Goal: Information Seeking & Learning: Learn about a topic

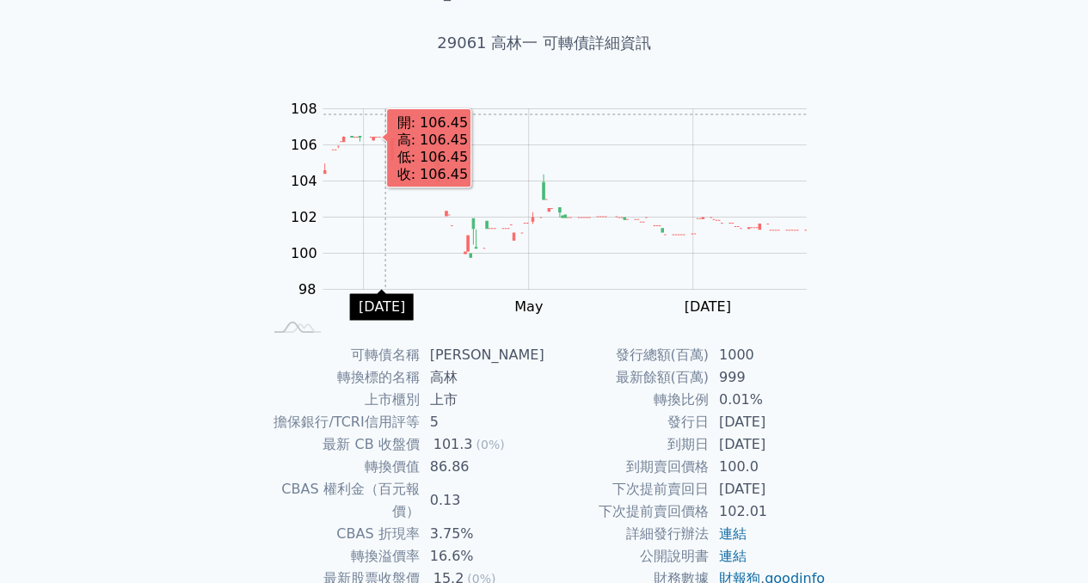
scroll to position [172, 0]
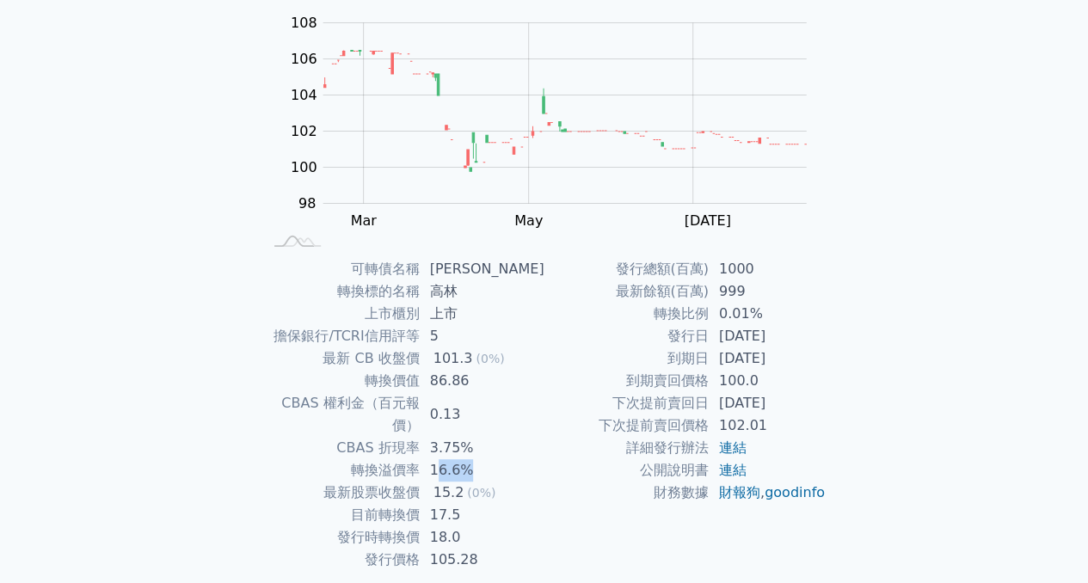
drag, startPoint x: 487, startPoint y: 450, endPoint x: 447, endPoint y: 452, distance: 39.6
click at [447, 459] on td "16.6%" at bounding box center [482, 470] width 125 height 22
click at [494, 486] on span "(0%)" at bounding box center [481, 493] width 28 height 14
drag, startPoint x: 499, startPoint y: 469, endPoint x: 447, endPoint y: 468, distance: 51.6
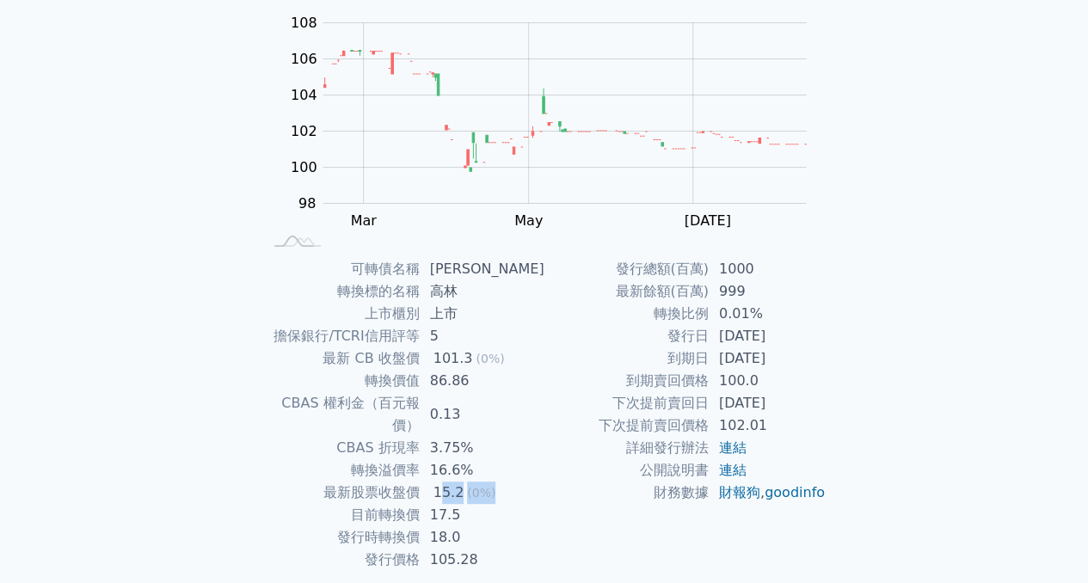
click at [447, 482] on td "15.2 (0%)" at bounding box center [482, 493] width 125 height 22
click at [447, 482] on div "15.2" at bounding box center [449, 493] width 38 height 22
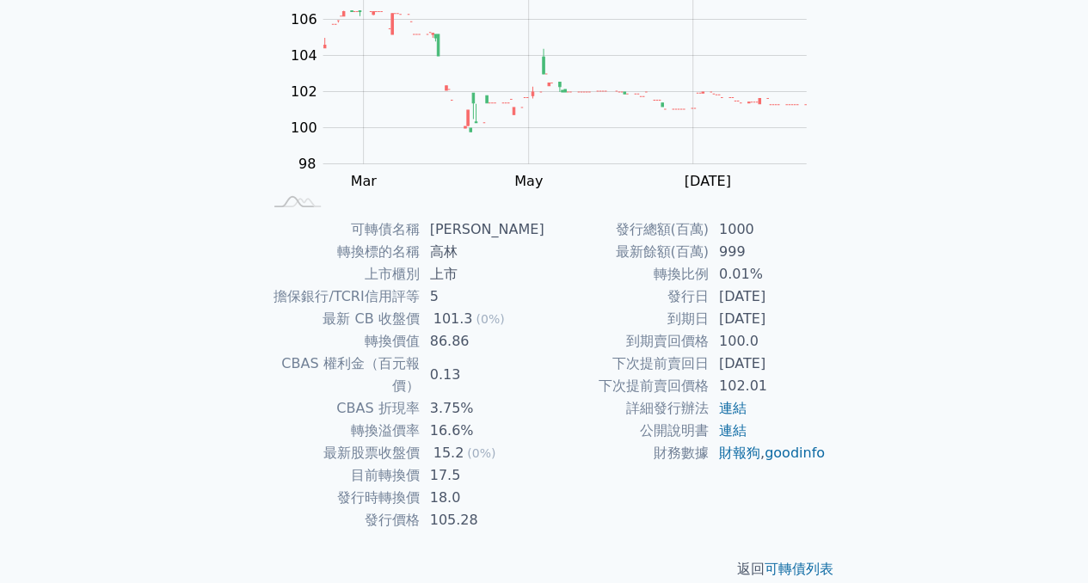
scroll to position [213, 0]
click at [492, 396] on td "3.75%" at bounding box center [482, 407] width 125 height 22
click at [487, 463] on td "17.5" at bounding box center [482, 474] width 125 height 22
click at [467, 485] on td "18.0" at bounding box center [482, 496] width 125 height 22
drag, startPoint x: 471, startPoint y: 443, endPoint x: 441, endPoint y: 448, distance: 30.5
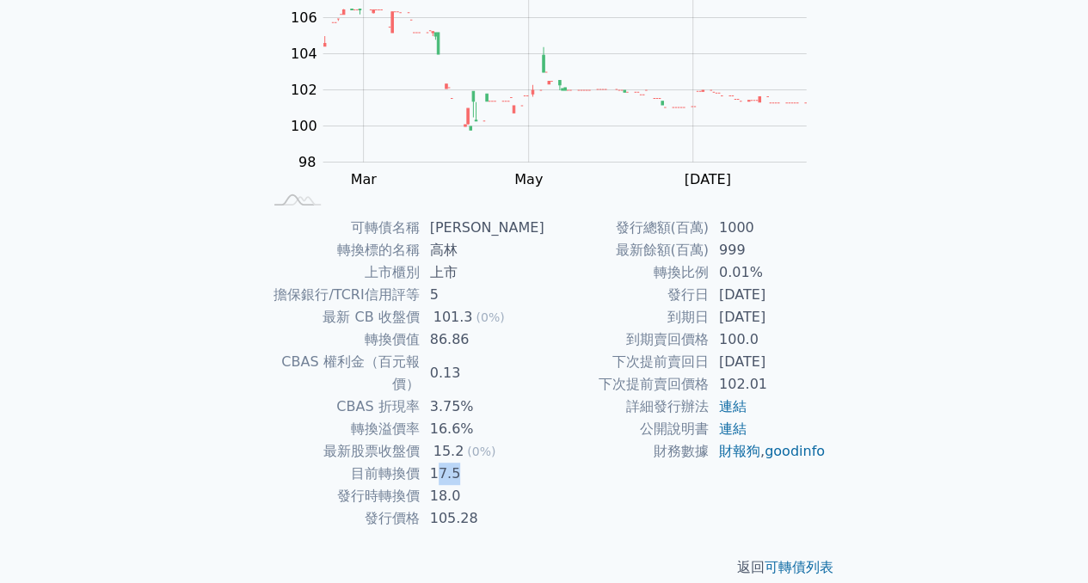
click at [441, 463] on td "17.5" at bounding box center [482, 474] width 125 height 22
drag, startPoint x: 476, startPoint y: 446, endPoint x: 433, endPoint y: 460, distance: 46.0
click at [433, 463] on td "17.5" at bounding box center [482, 474] width 125 height 22
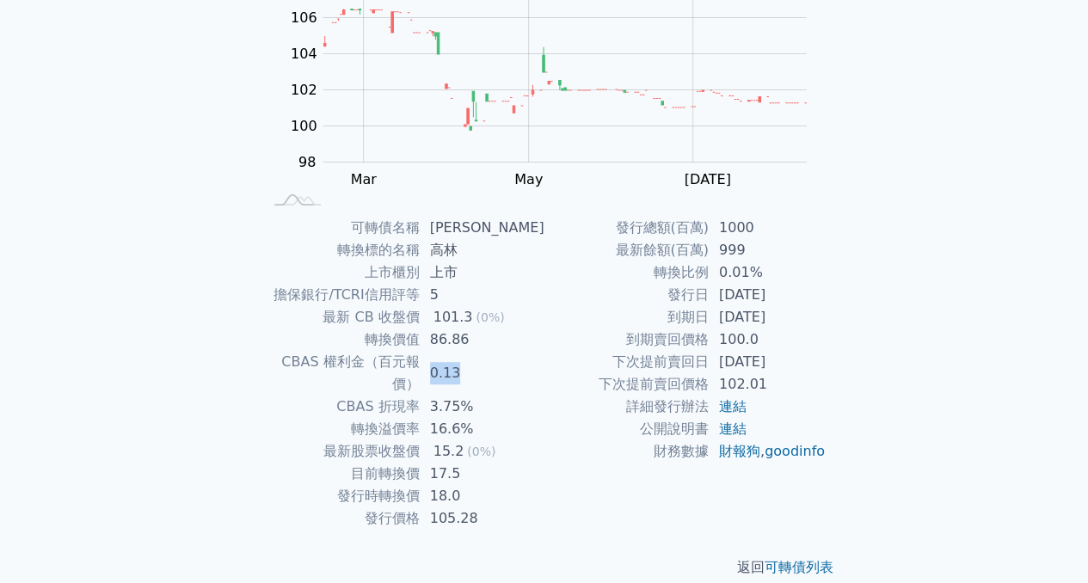
drag, startPoint x: 463, startPoint y: 362, endPoint x: 439, endPoint y: 368, distance: 24.8
click at [439, 368] on td "0.13" at bounding box center [482, 373] width 125 height 45
drag, startPoint x: 475, startPoint y: 387, endPoint x: 439, endPoint y: 391, distance: 35.5
click at [439, 396] on td "3.75%" at bounding box center [482, 407] width 125 height 22
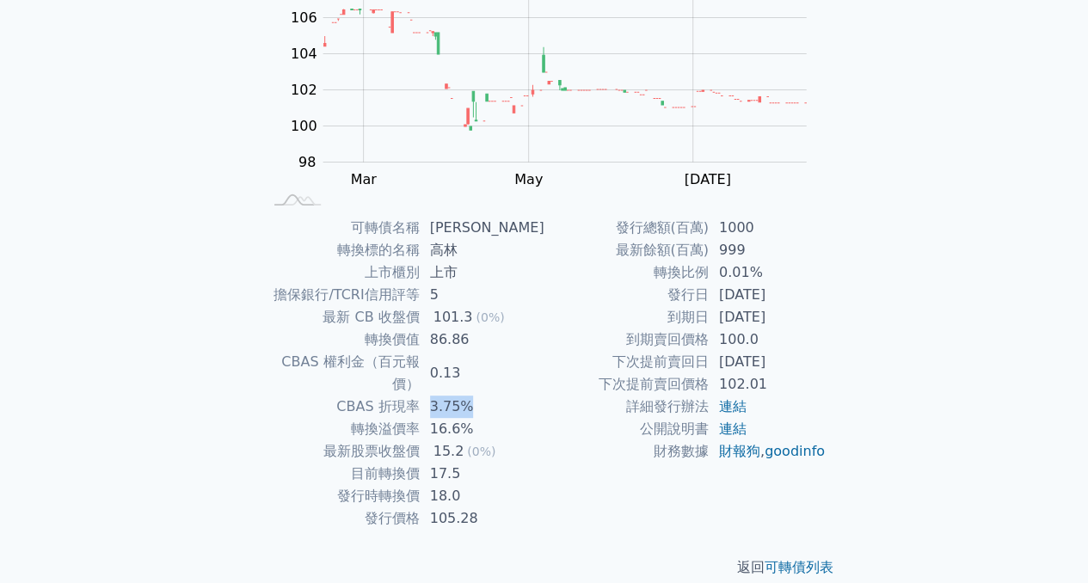
click at [439, 396] on td "3.75%" at bounding box center [482, 407] width 125 height 22
click at [784, 530] on div "返回 可轉債列表" at bounding box center [544, 568] width 605 height 76
click at [807, 559] on link "可轉債列表" at bounding box center [799, 567] width 69 height 16
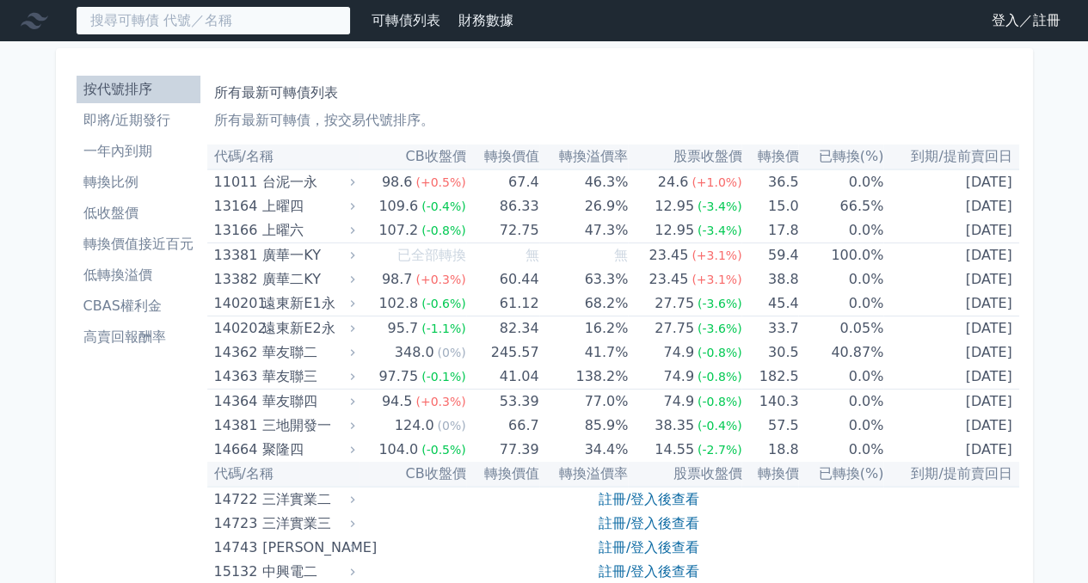
click at [130, 11] on input at bounding box center [213, 20] width 275 height 29
type input "ㄉㄢ"
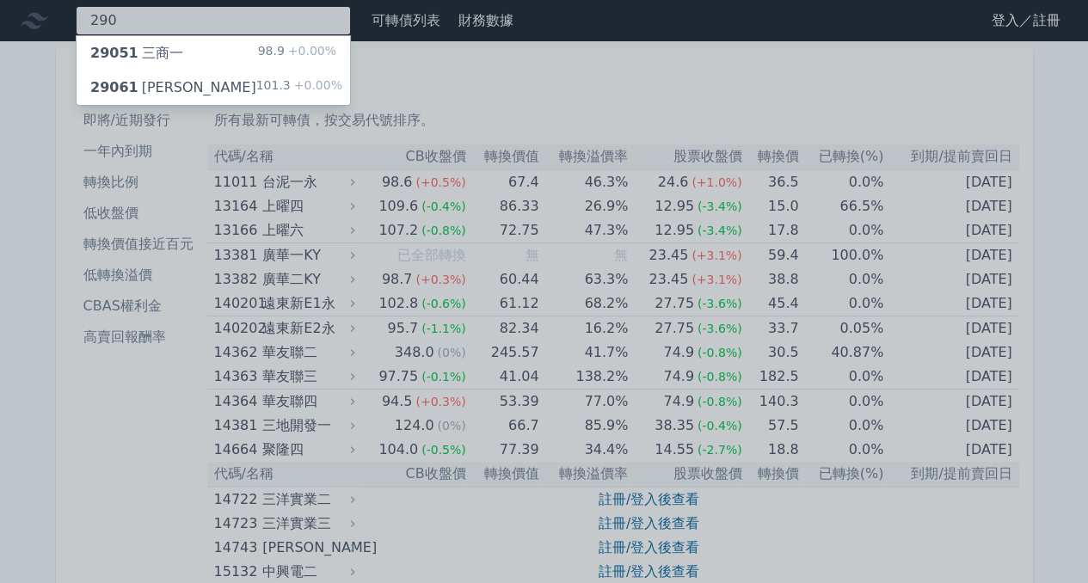
type input "290"
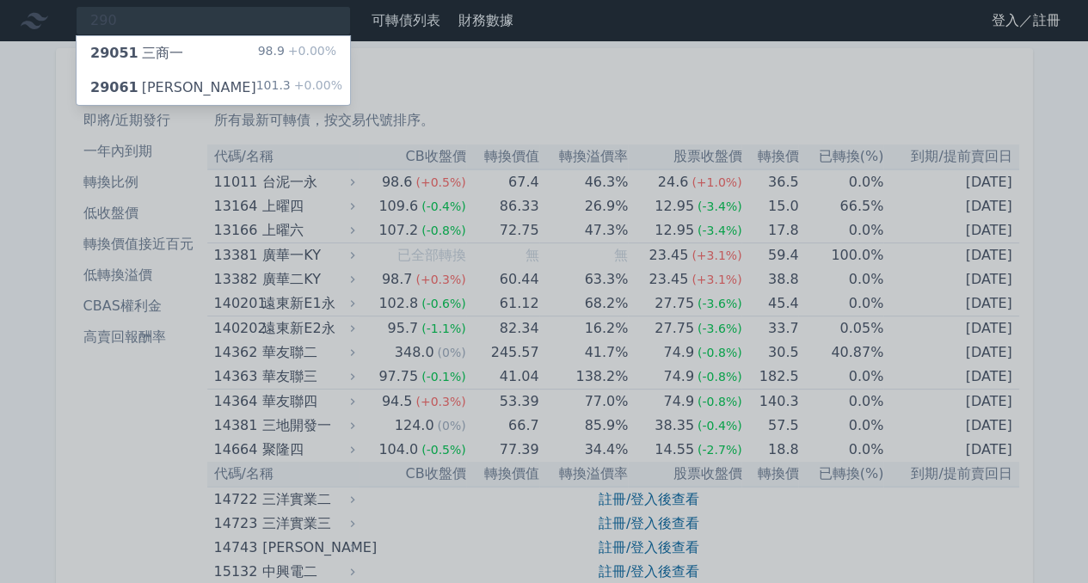
click at [175, 54] on div "29051 三商一" at bounding box center [136, 53] width 93 height 21
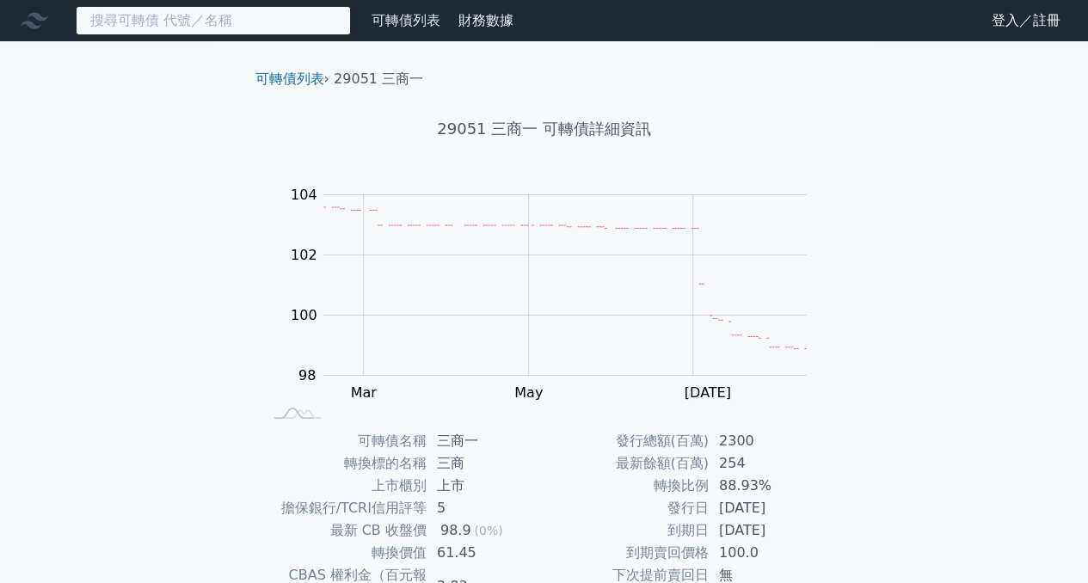
click at [175, 16] on input at bounding box center [213, 20] width 275 height 29
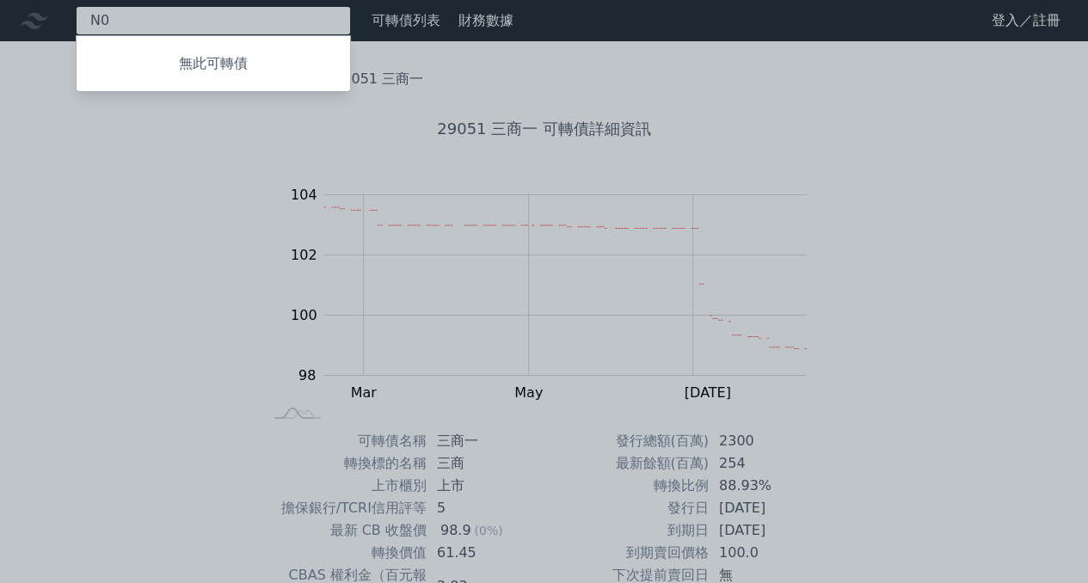
type input "N"
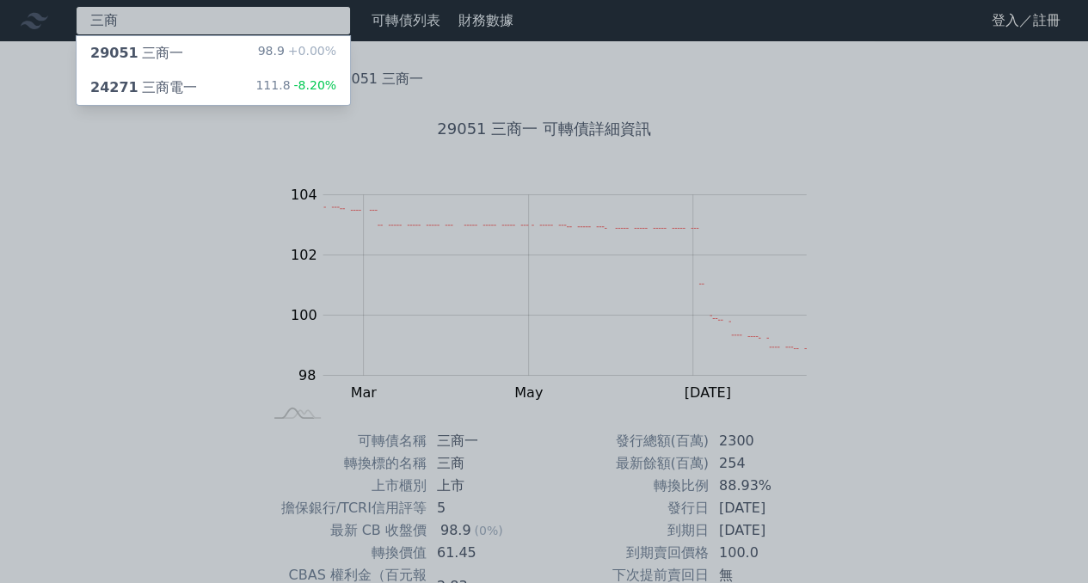
type input "三商"
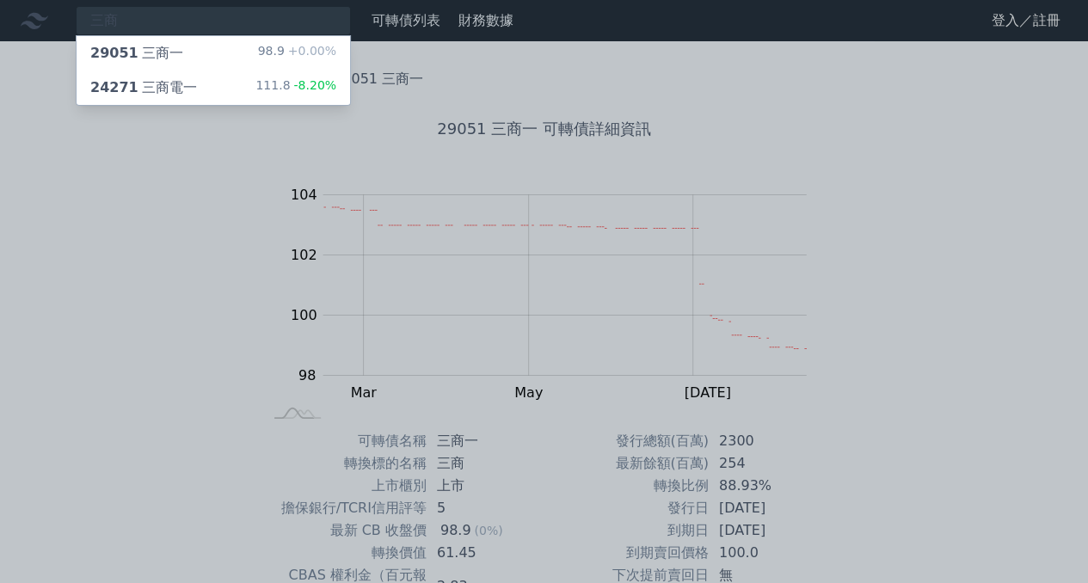
click at [124, 82] on span "24271" at bounding box center [114, 87] width 48 height 16
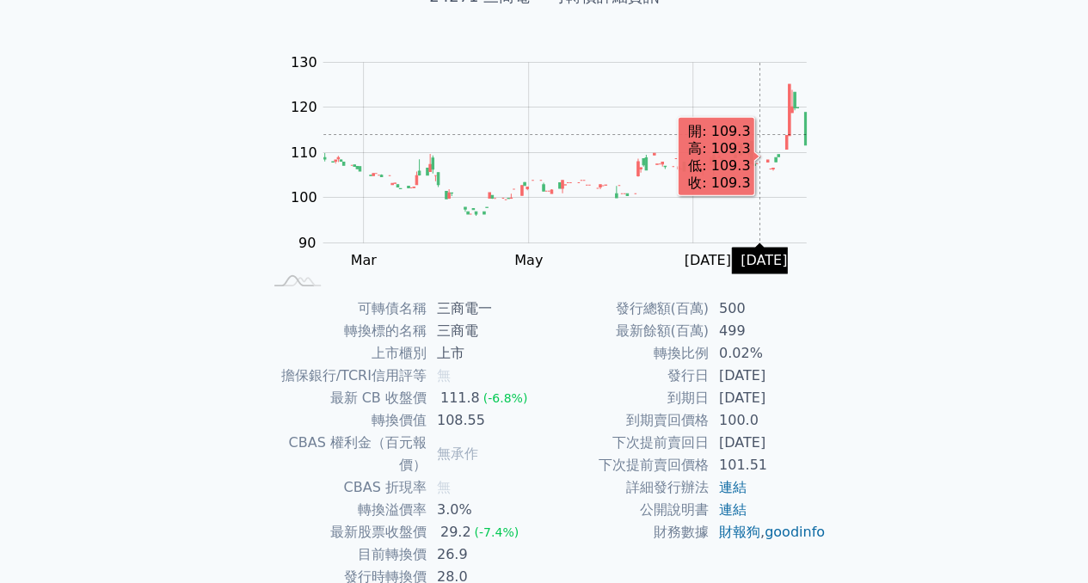
scroll to position [172, 0]
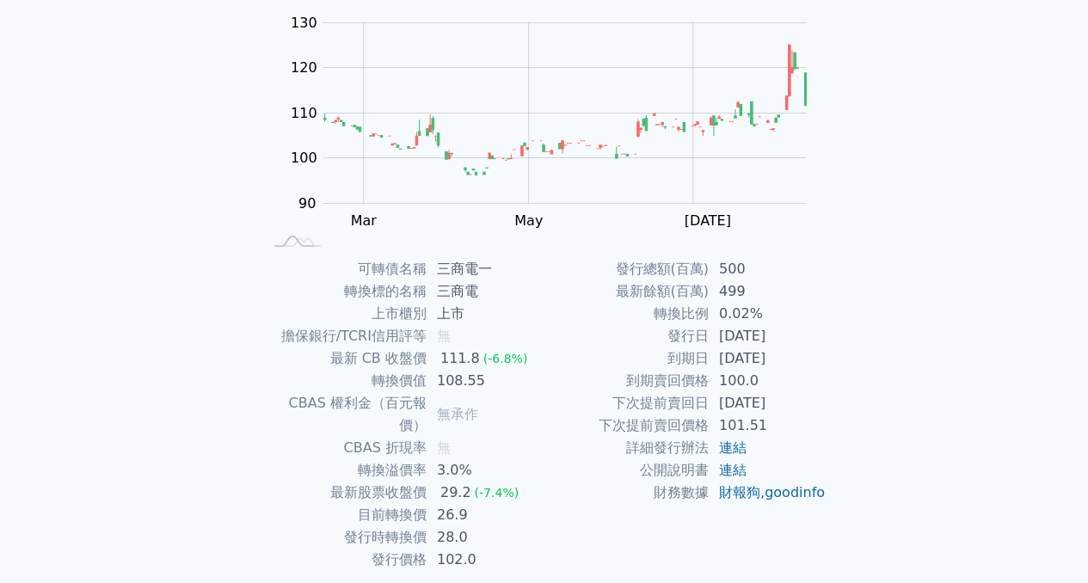
click at [453, 335] on td "無" at bounding box center [486, 336] width 118 height 22
